Goal: Information Seeking & Learning: Learn about a topic

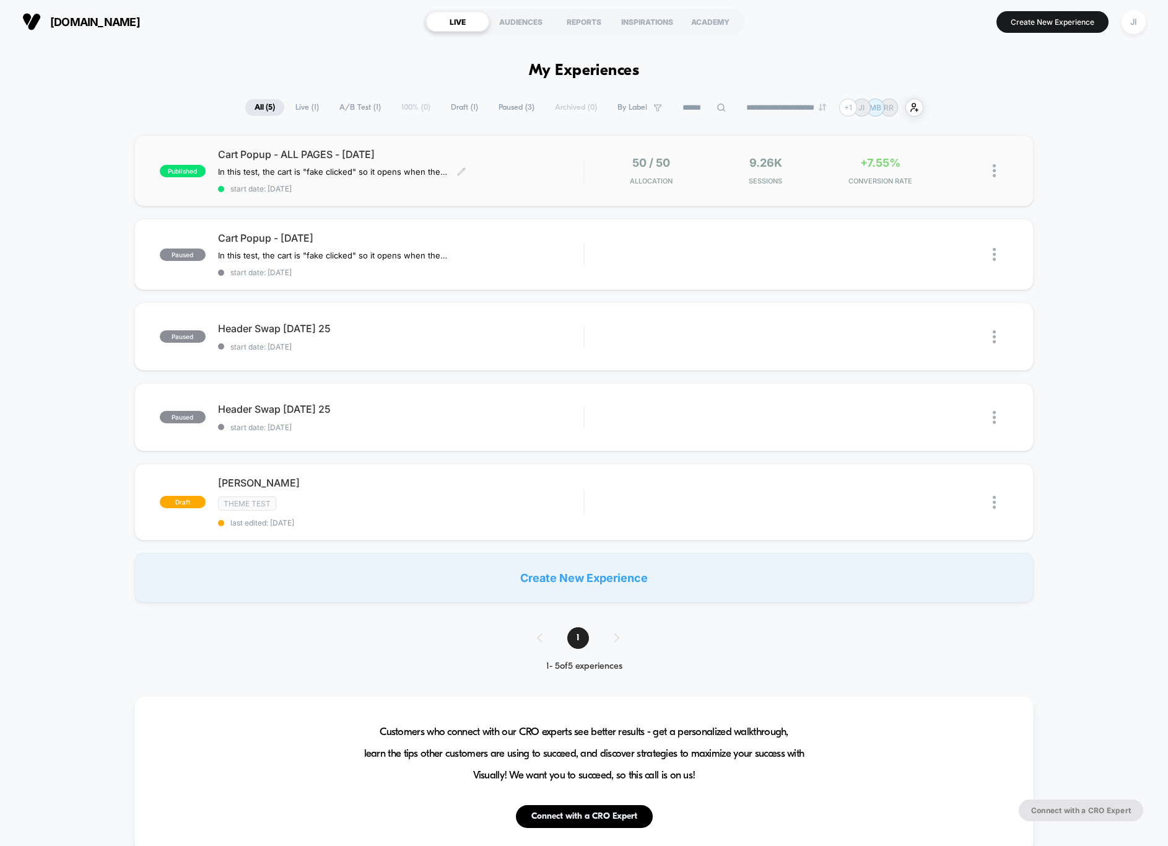
click at [515, 173] on div "Cart Popup - ALL PAGES - [DATE] In this test, the cart is "fake clicked" so it …" at bounding box center [400, 170] width 365 height 45
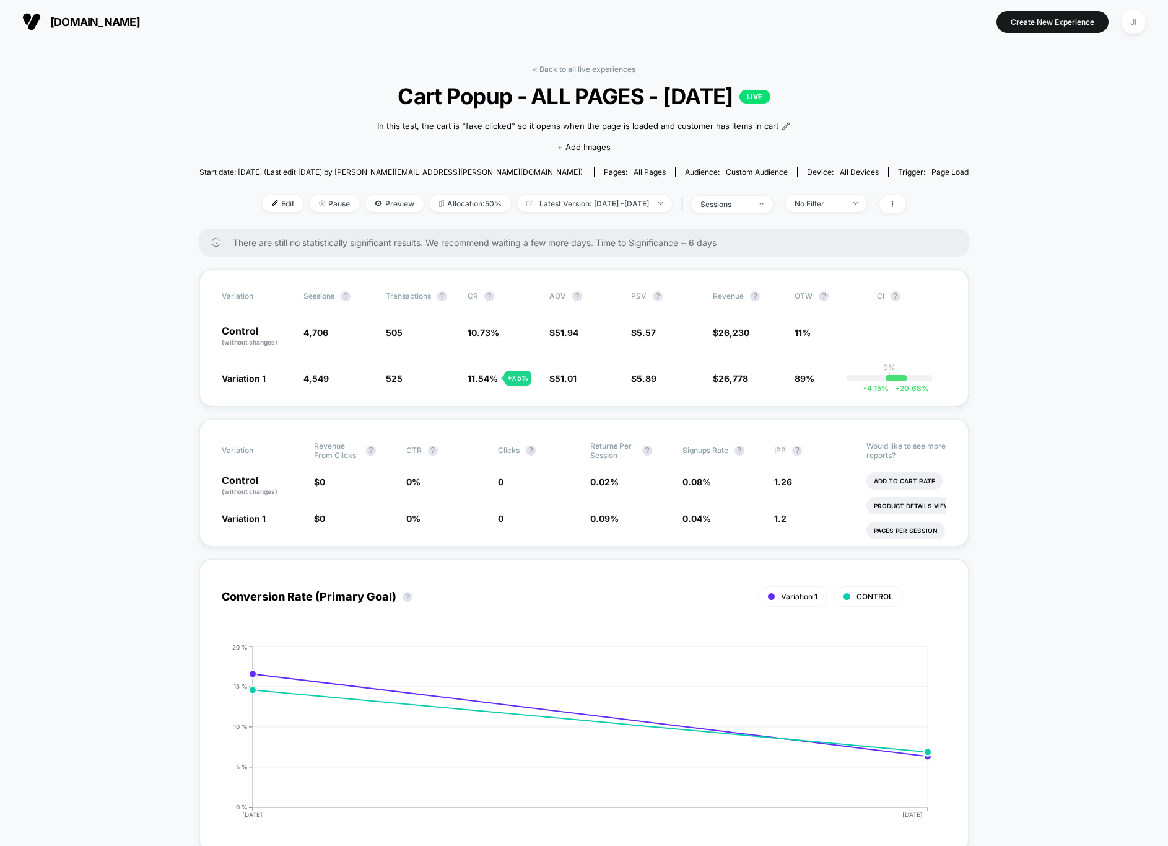
click at [90, 16] on span "[DOMAIN_NAME]" at bounding box center [95, 21] width 90 height 13
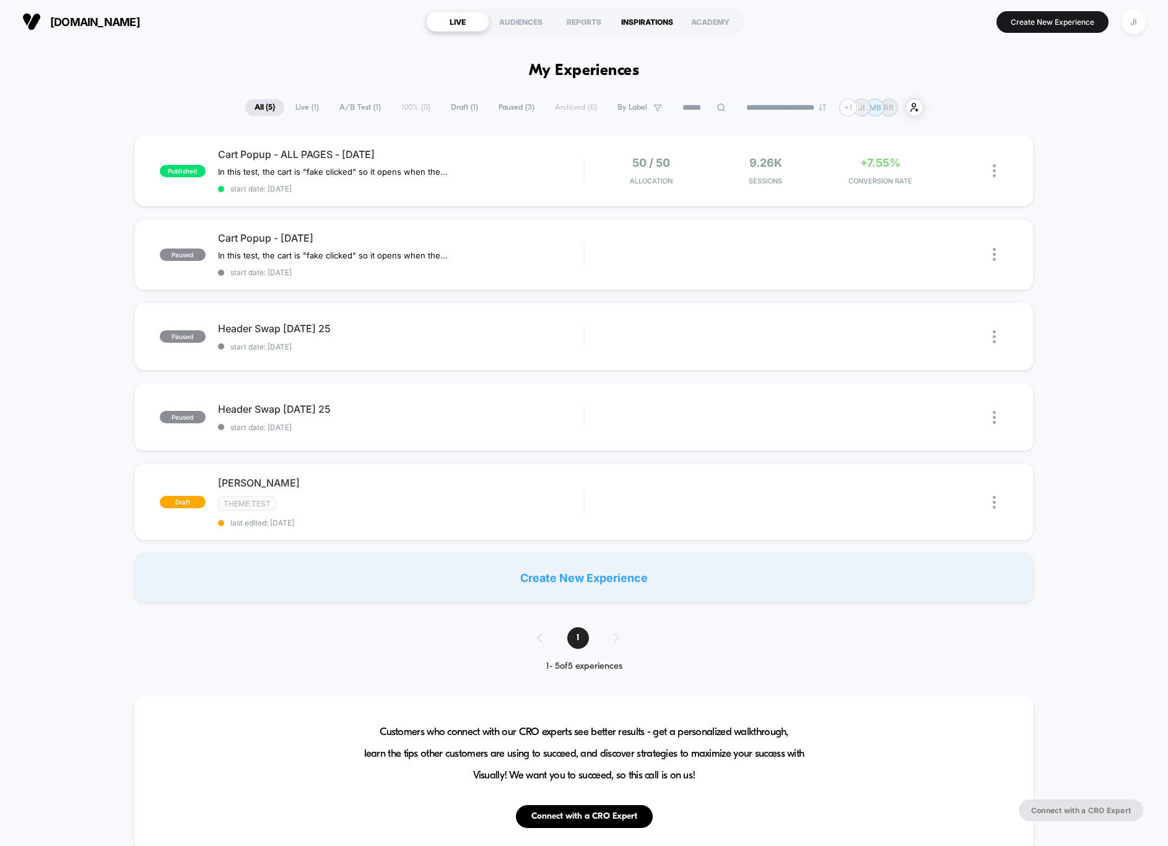
click at [649, 25] on div "INSPIRATIONS" at bounding box center [647, 22] width 63 height 20
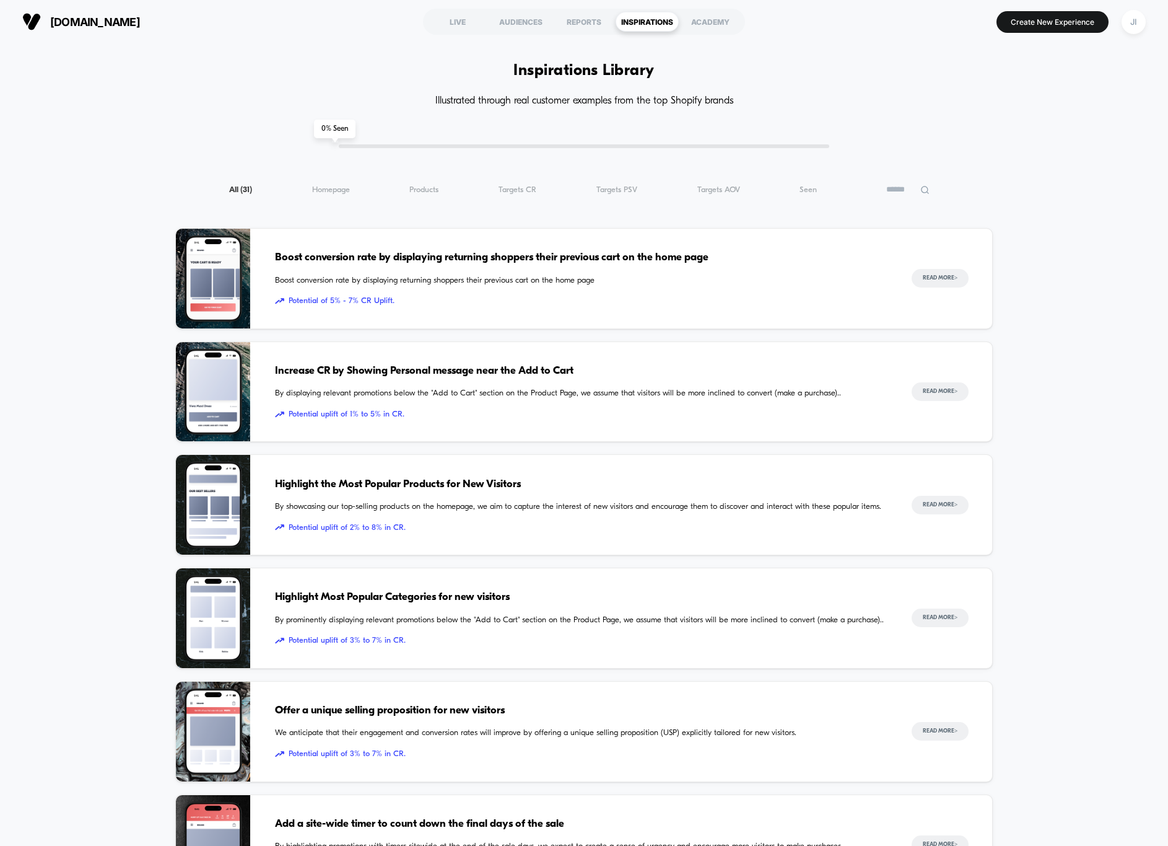
click at [921, 190] on icon at bounding box center [924, 189] width 9 height 9
type input "****"
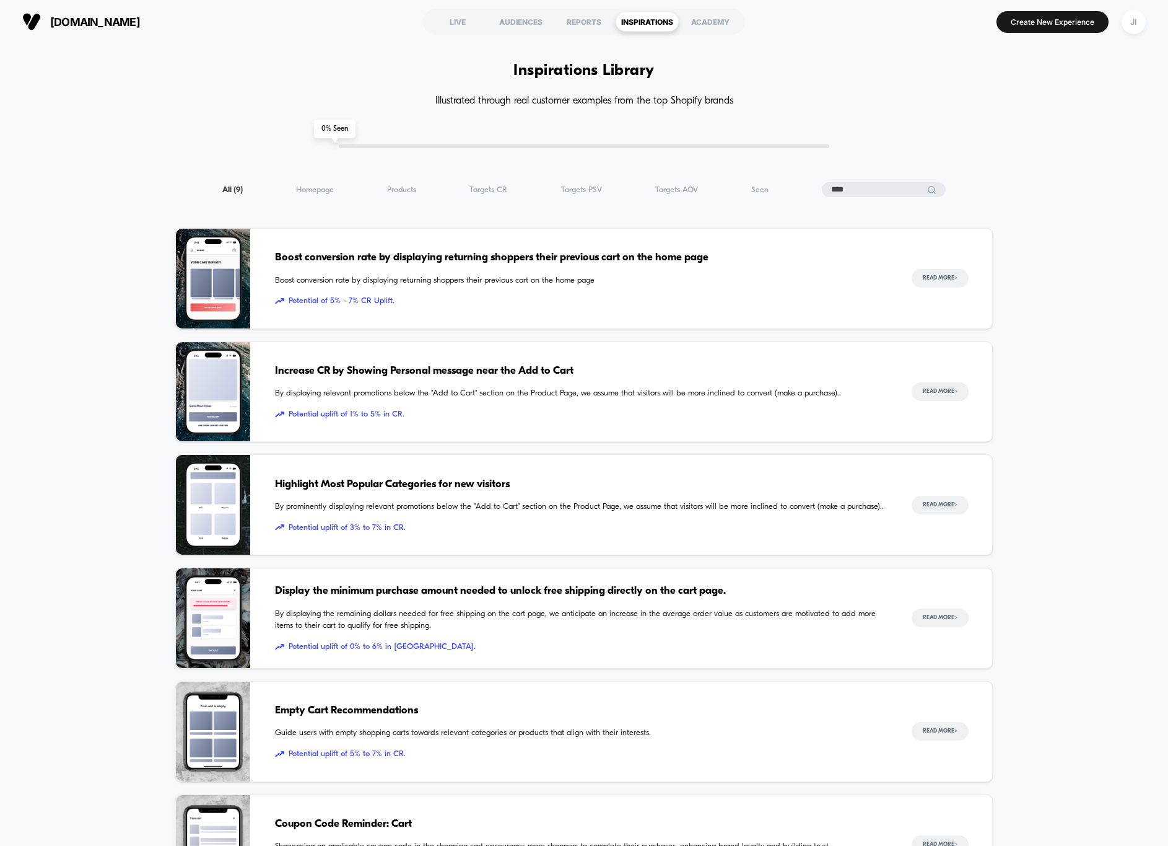
click at [95, 339] on div "Inspiration Library Illustrated through real customer examples from the top Sho…" at bounding box center [584, 703] width 1168 height 1211
click at [513, 251] on span "Boost conversion rate by displaying returning shoppers their previous cart on t…" at bounding box center [581, 258] width 612 height 16
